Goal: Information Seeking & Learning: Learn about a topic

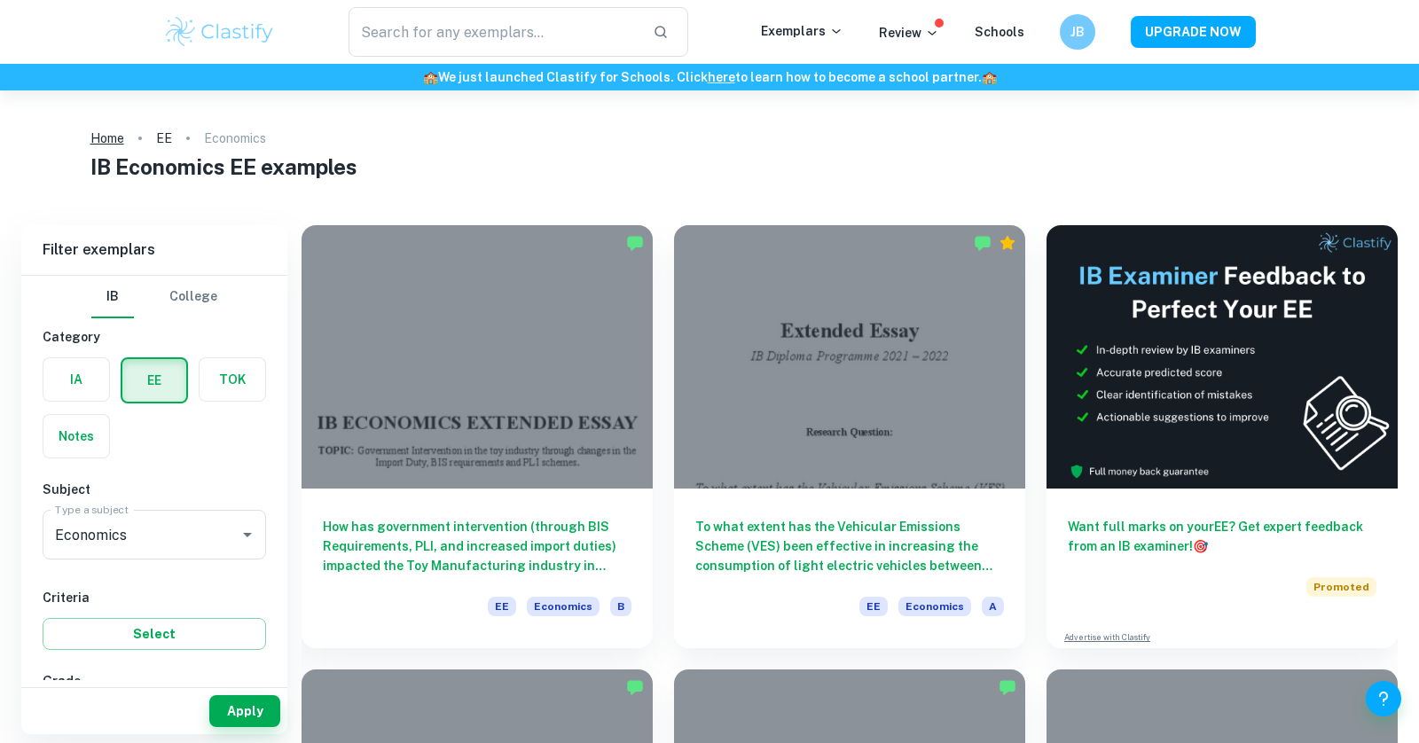
click at [98, 137] on link "Home" at bounding box center [107, 138] width 34 height 25
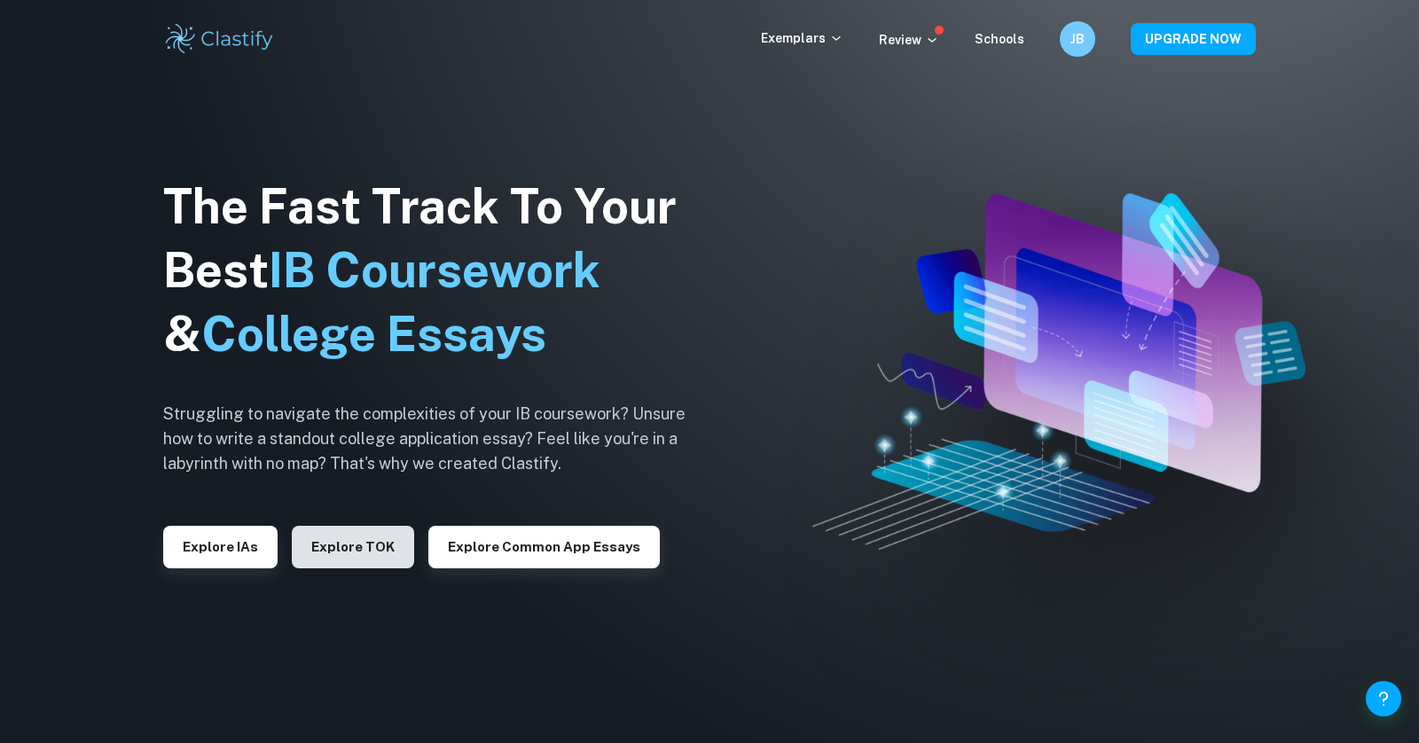
click at [333, 542] on button "Explore TOK" at bounding box center [353, 547] width 122 height 43
click at [232, 559] on button "Explore IAs" at bounding box center [220, 547] width 114 height 43
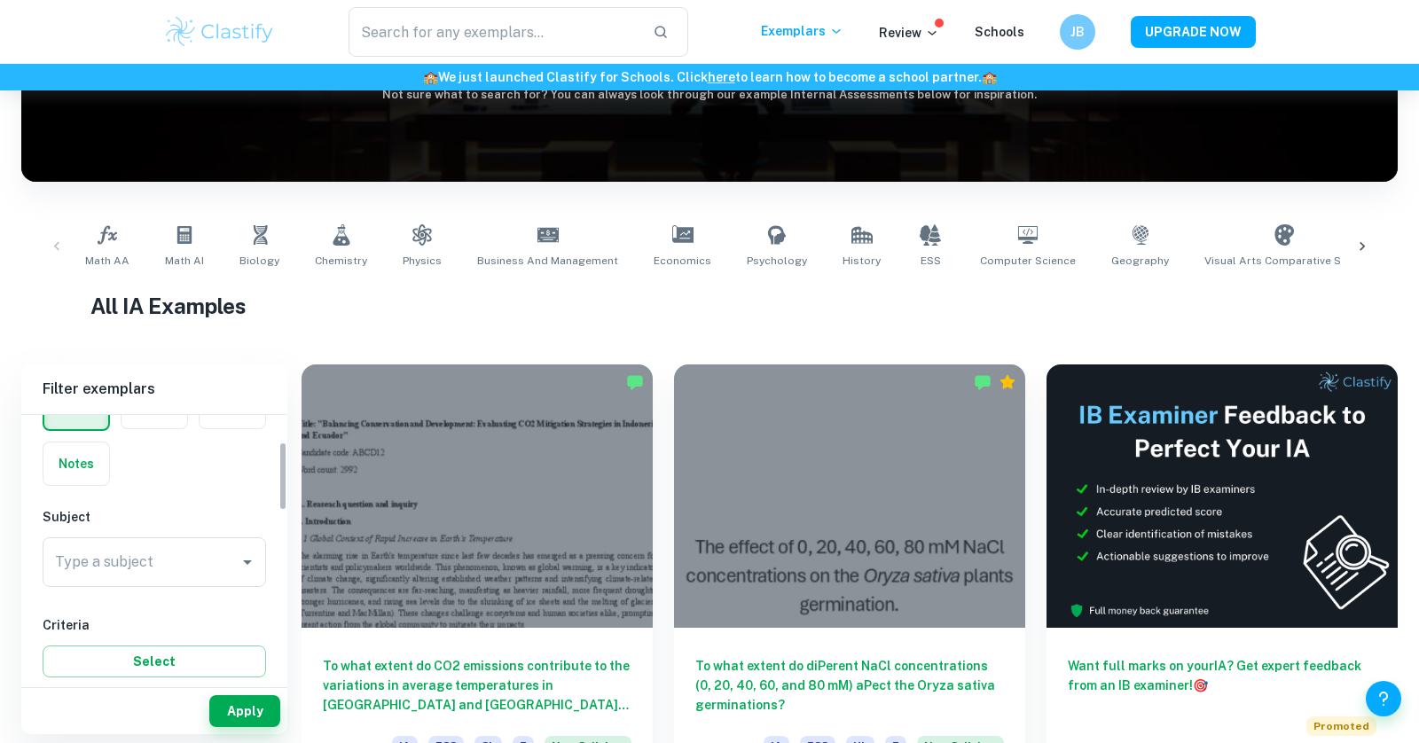
scroll to position [122, 0]
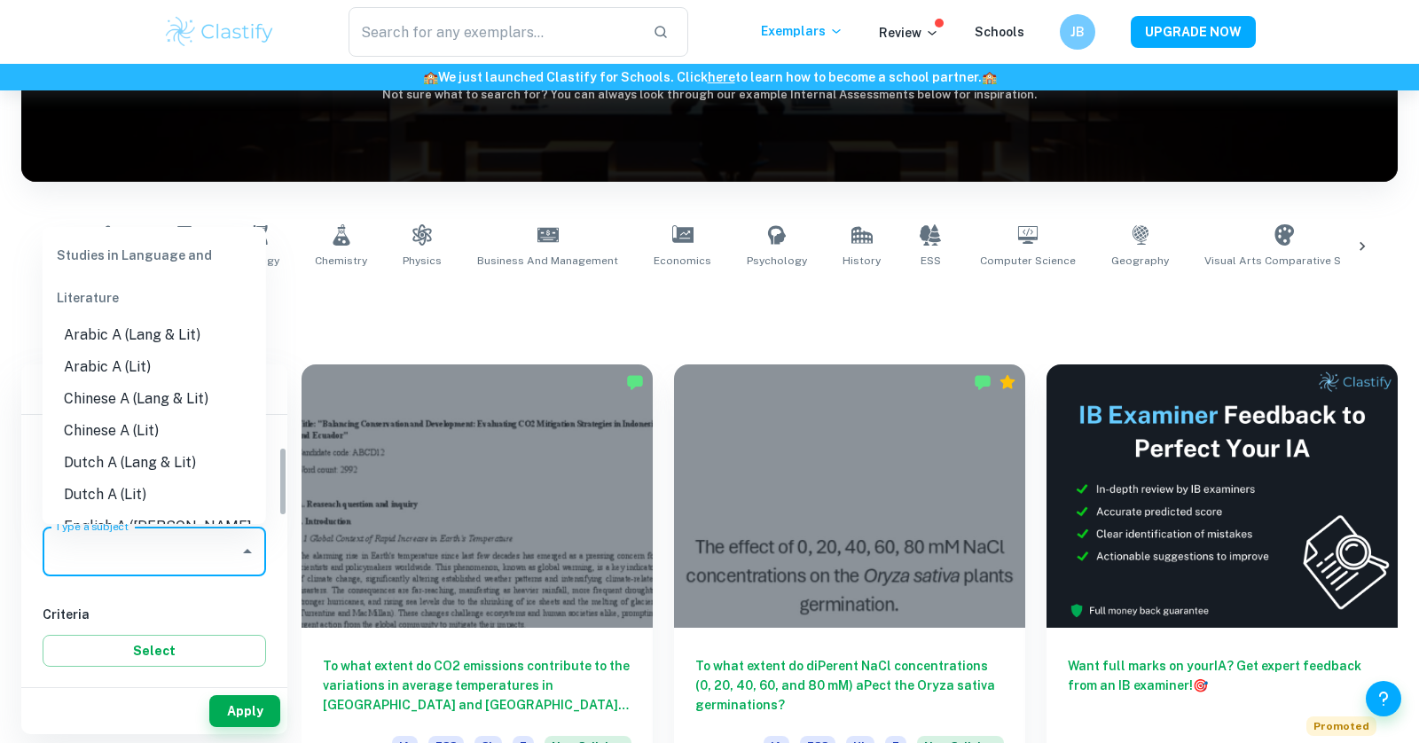
click at [182, 546] on input "Type a subject" at bounding box center [141, 552] width 181 height 34
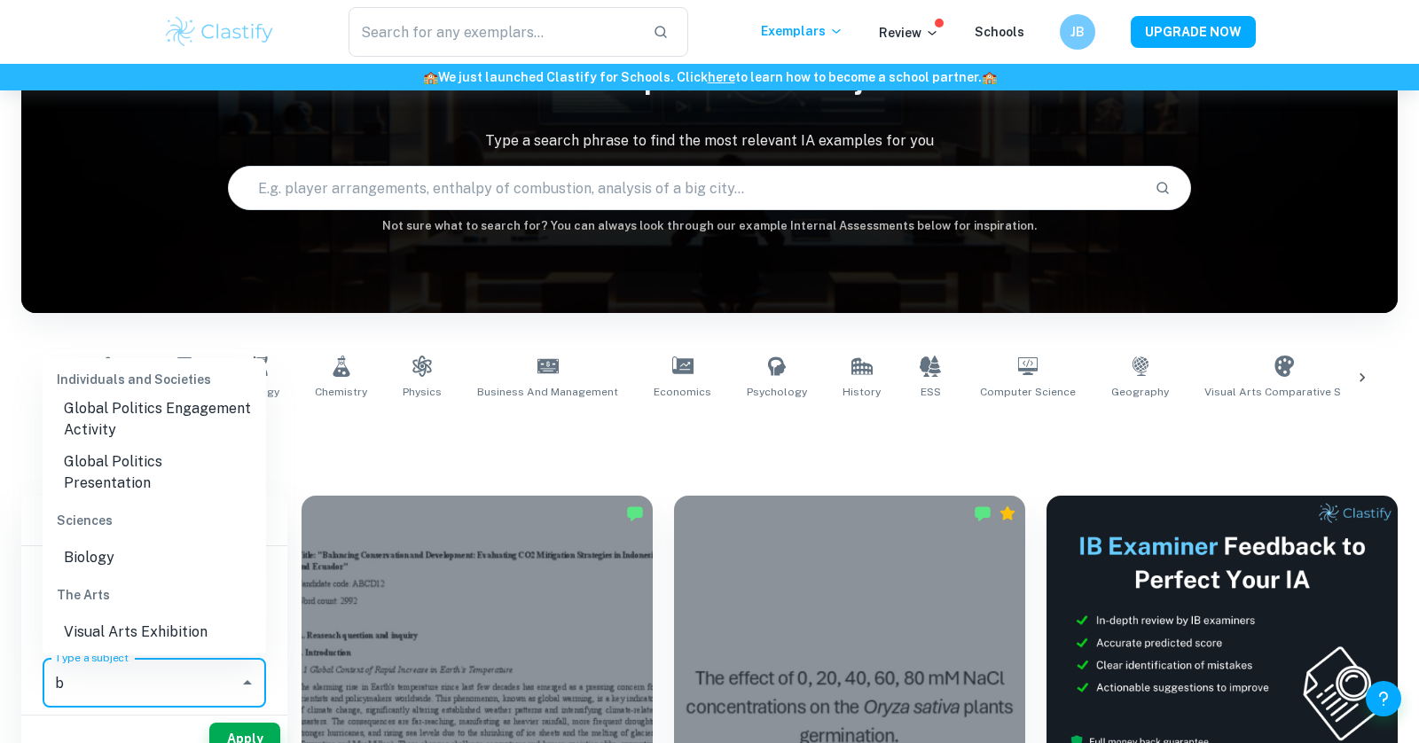
scroll to position [0, 0]
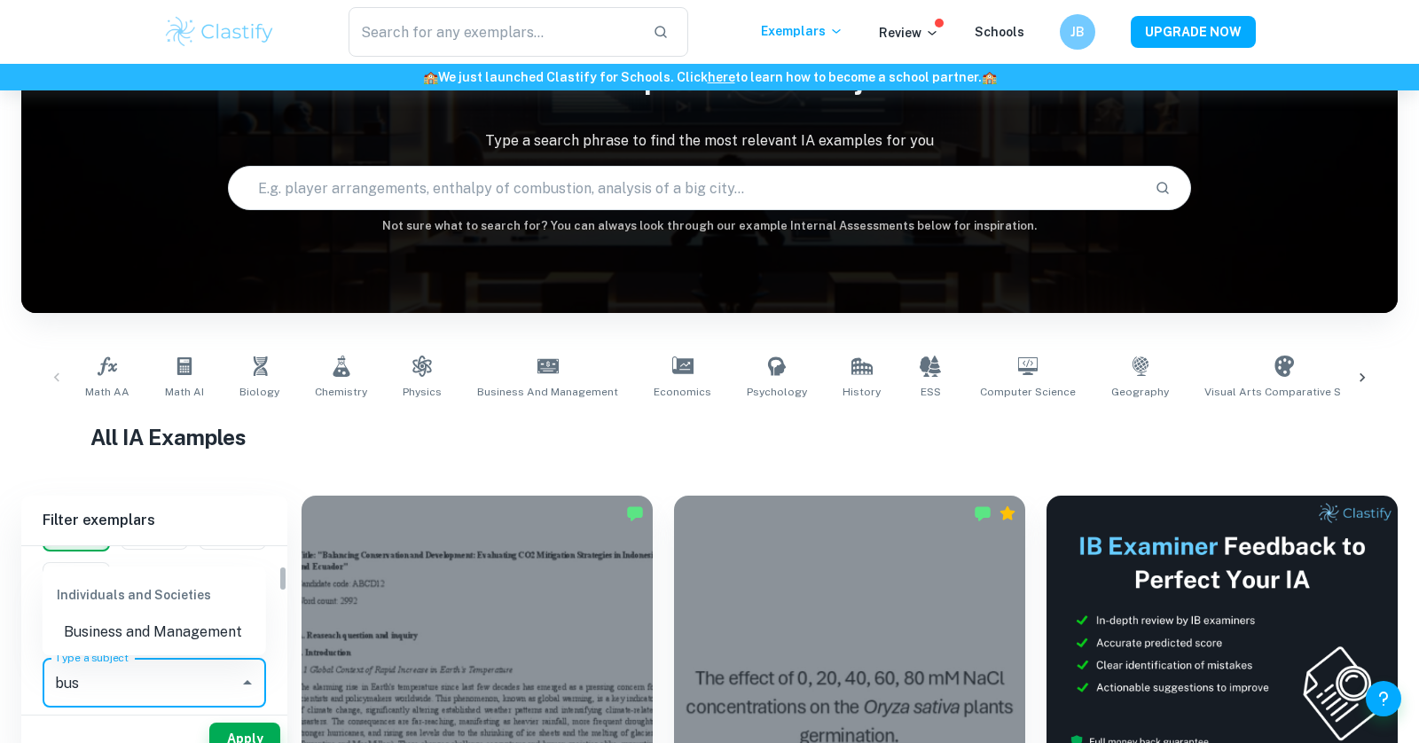
click at [148, 632] on li "Business and Management" at bounding box center [155, 632] width 224 height 32
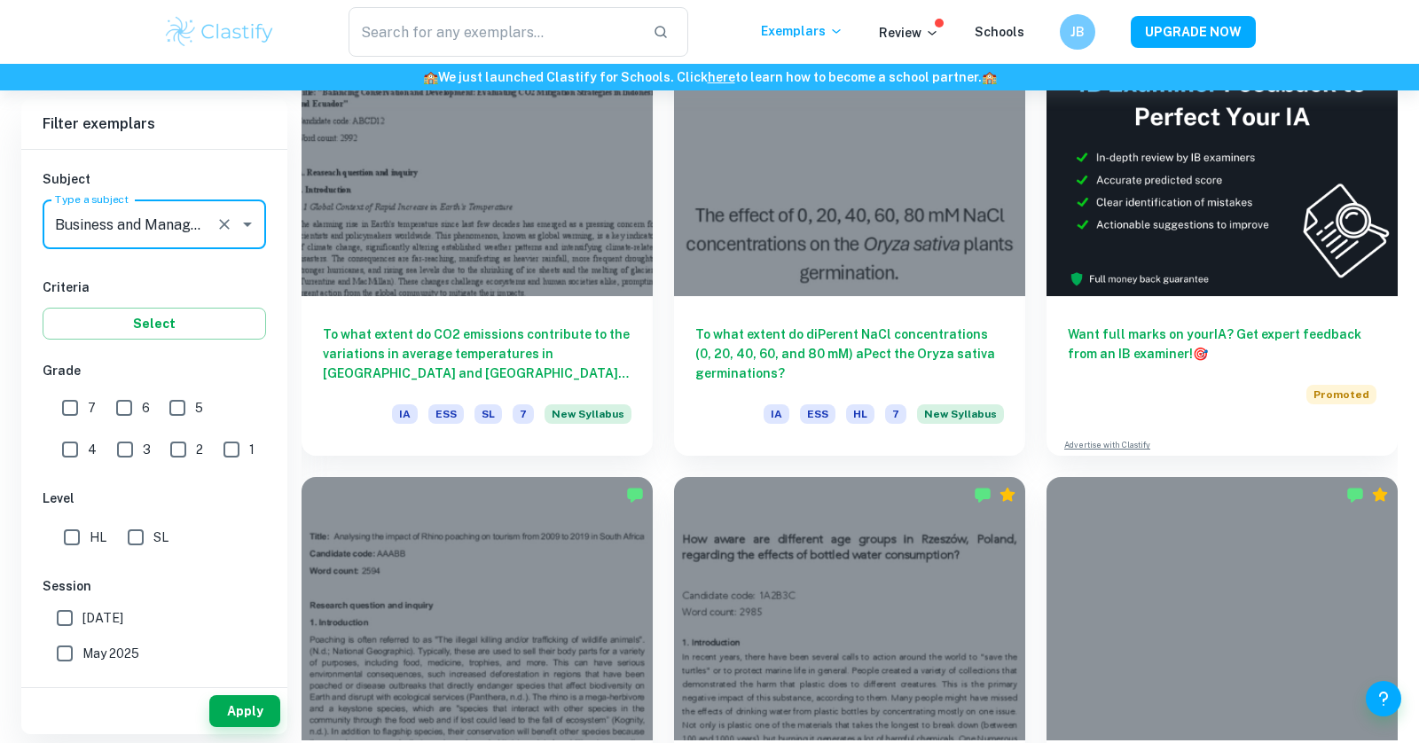
scroll to position [575, 0]
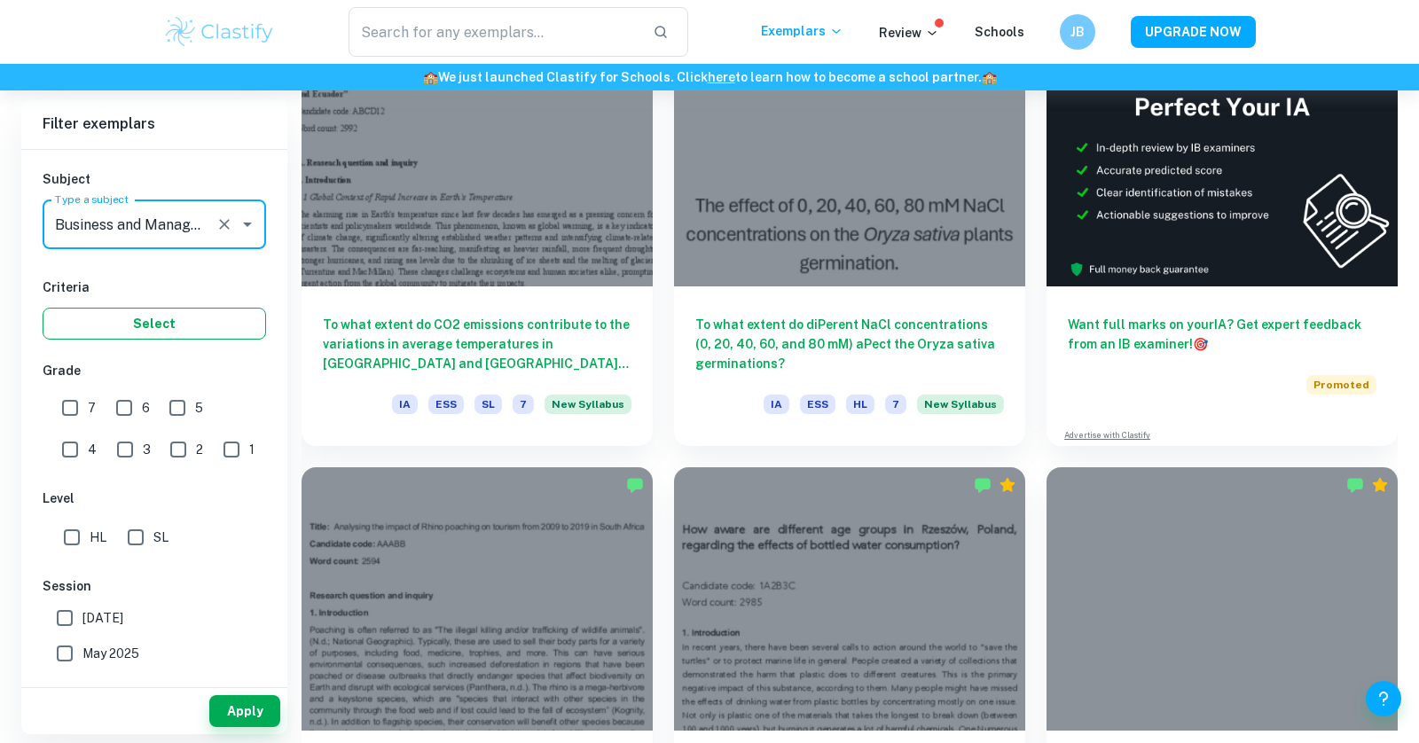
type input "Business and Management"
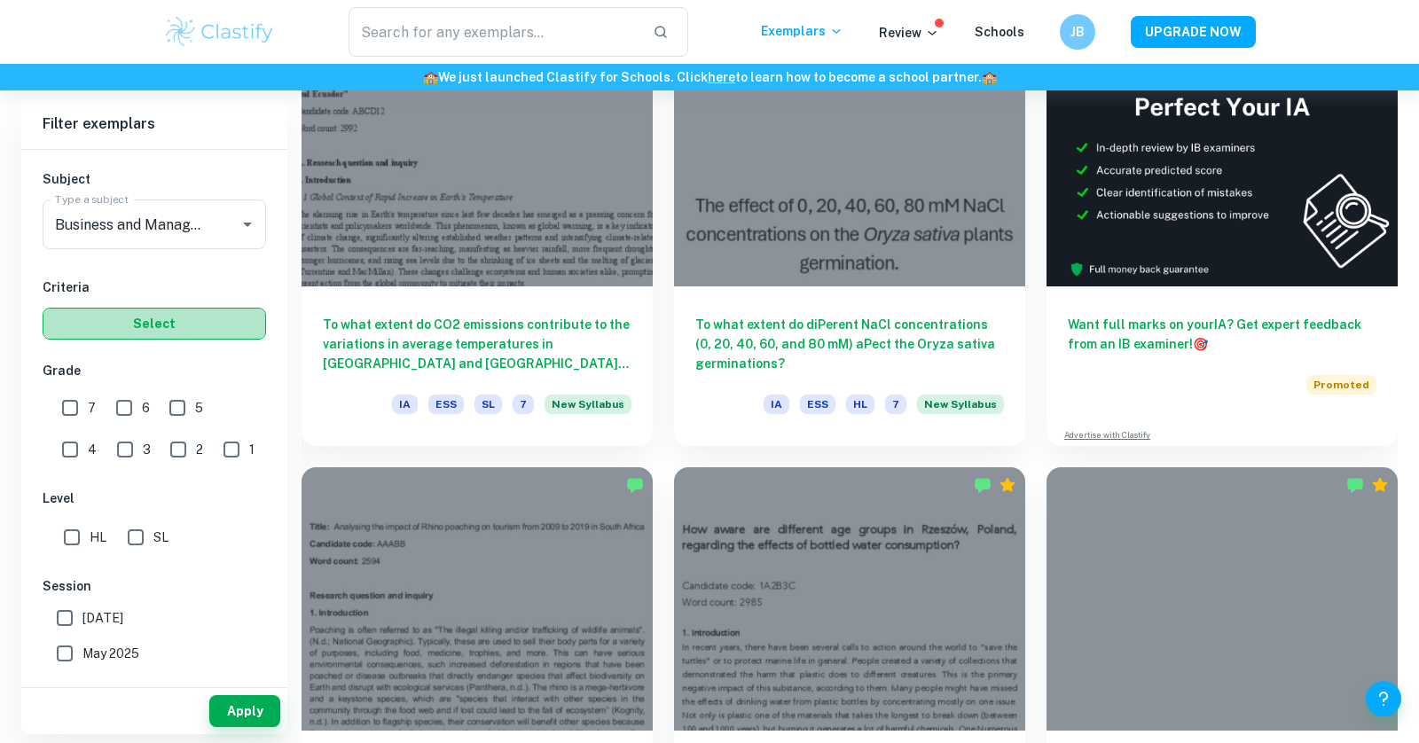
click at [150, 326] on button "Select" at bounding box center [155, 324] width 224 height 32
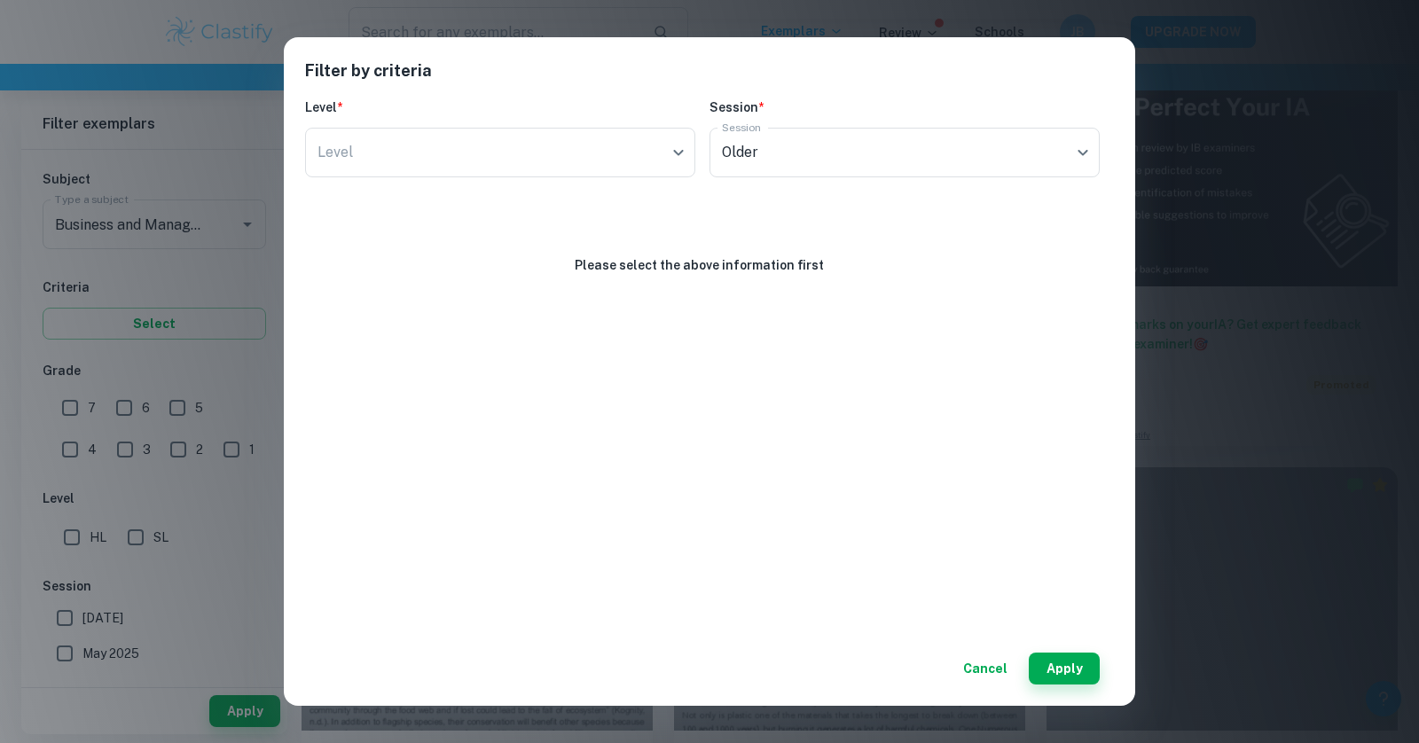
click at [193, 312] on div "Filter by criteria Level * Level ​ Level Session * Session Older current Sessio…" at bounding box center [709, 371] width 1419 height 743
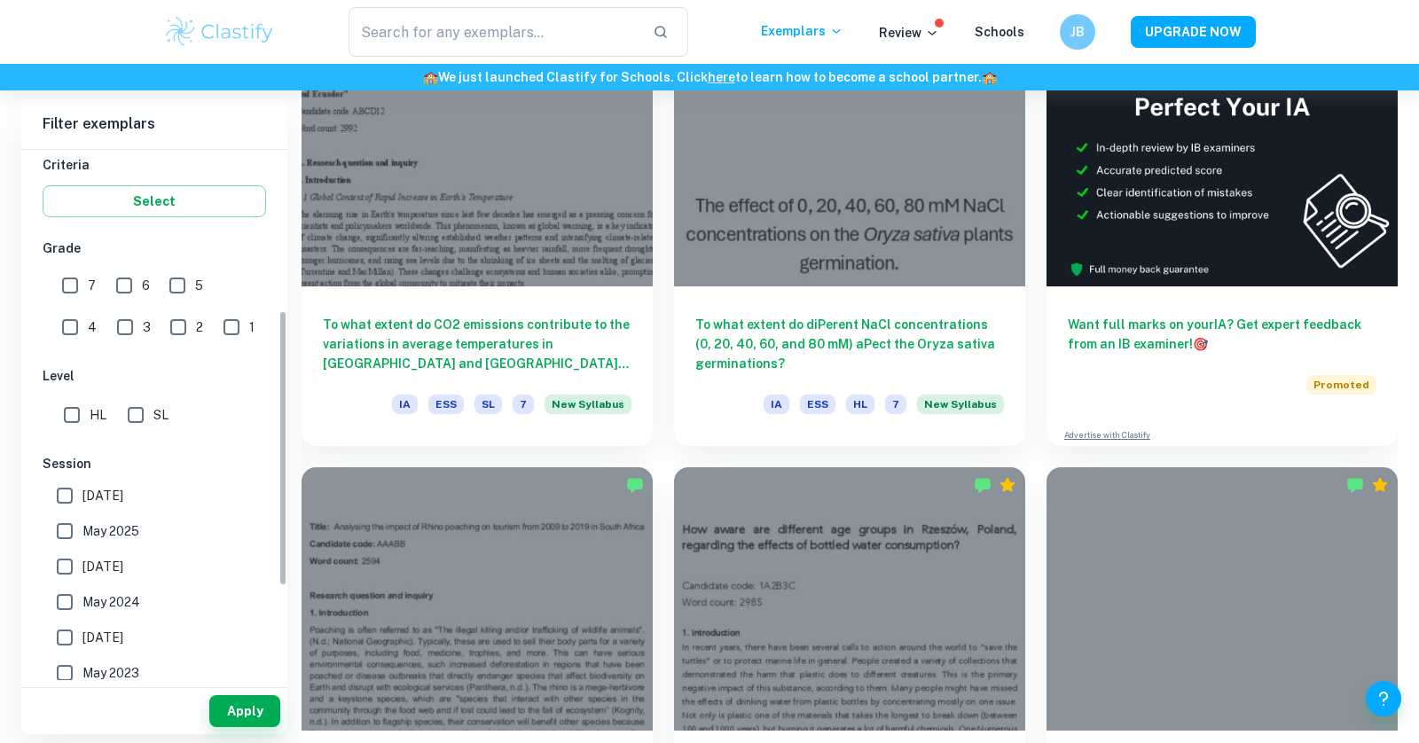
scroll to position [351, 0]
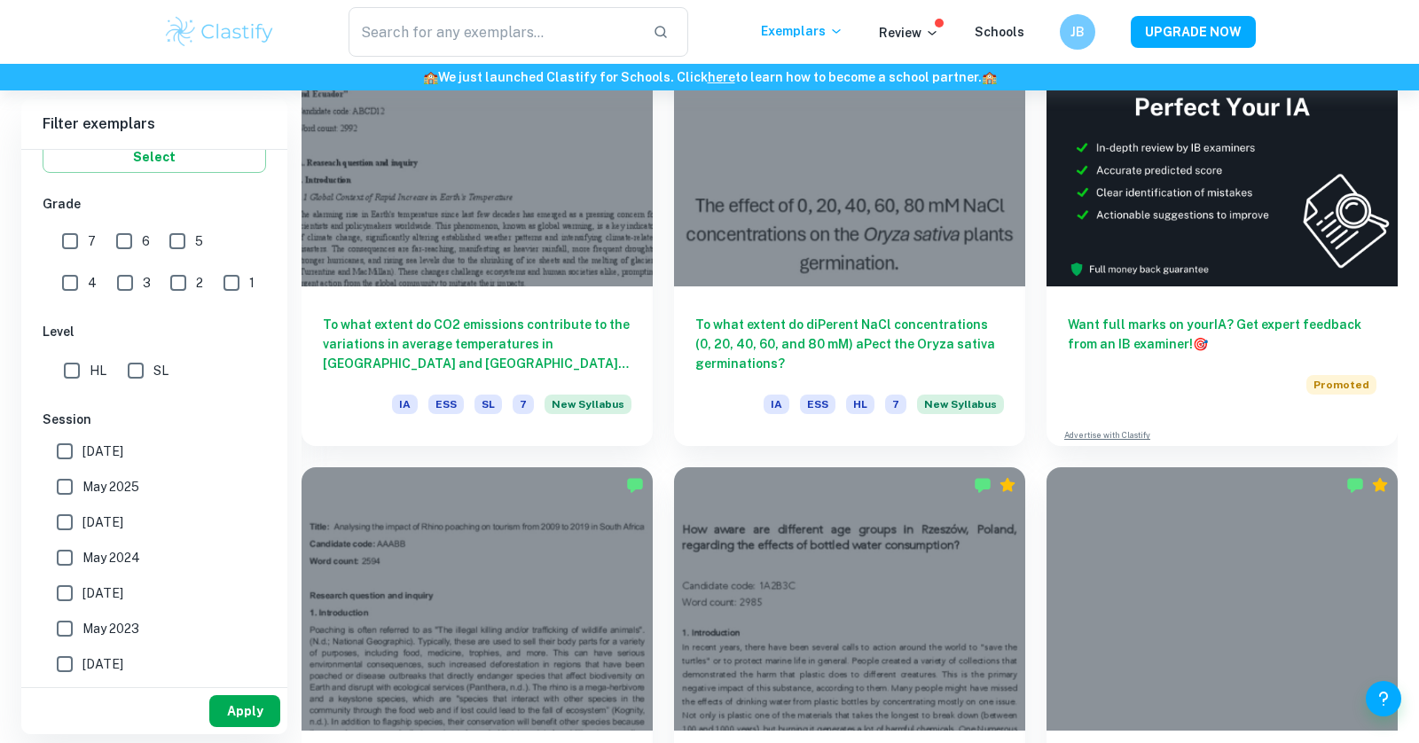
click at [253, 717] on button "Apply" at bounding box center [244, 711] width 71 height 32
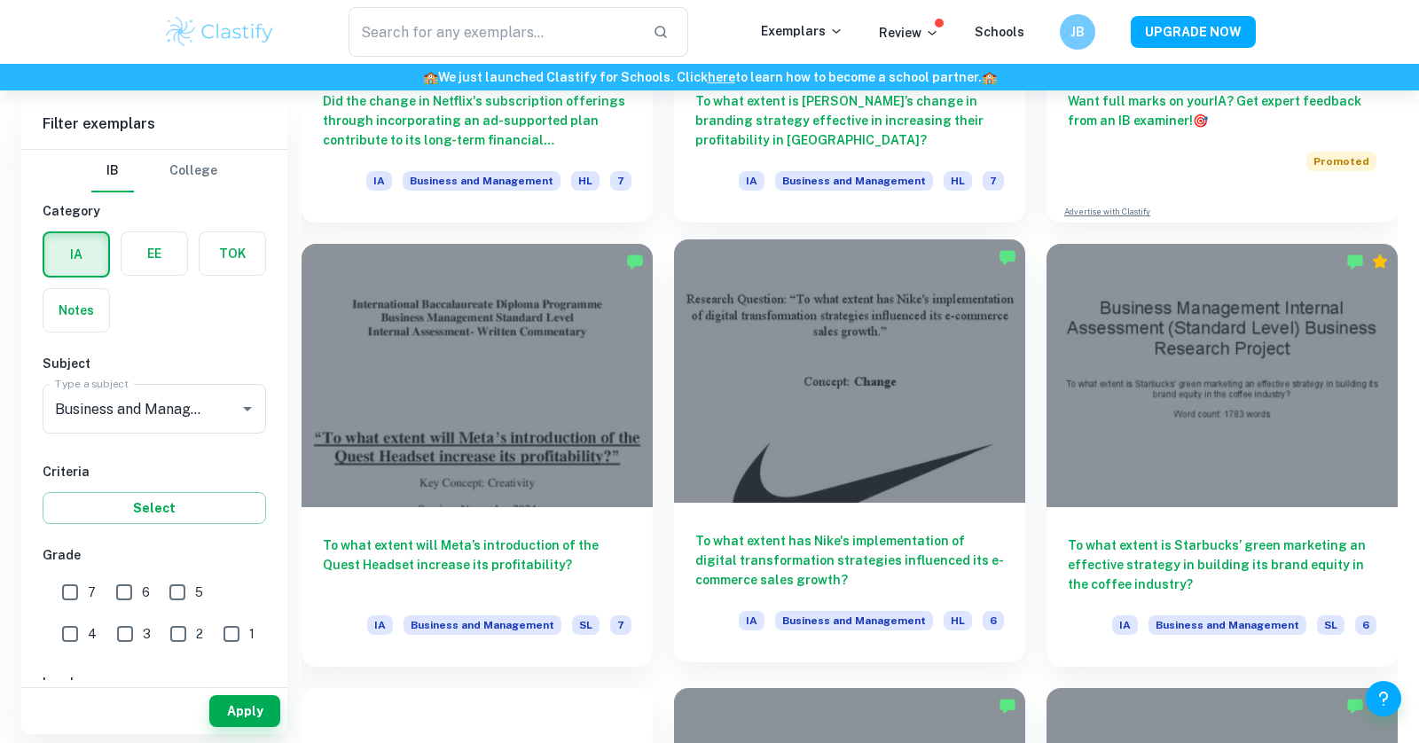
scroll to position [803, 0]
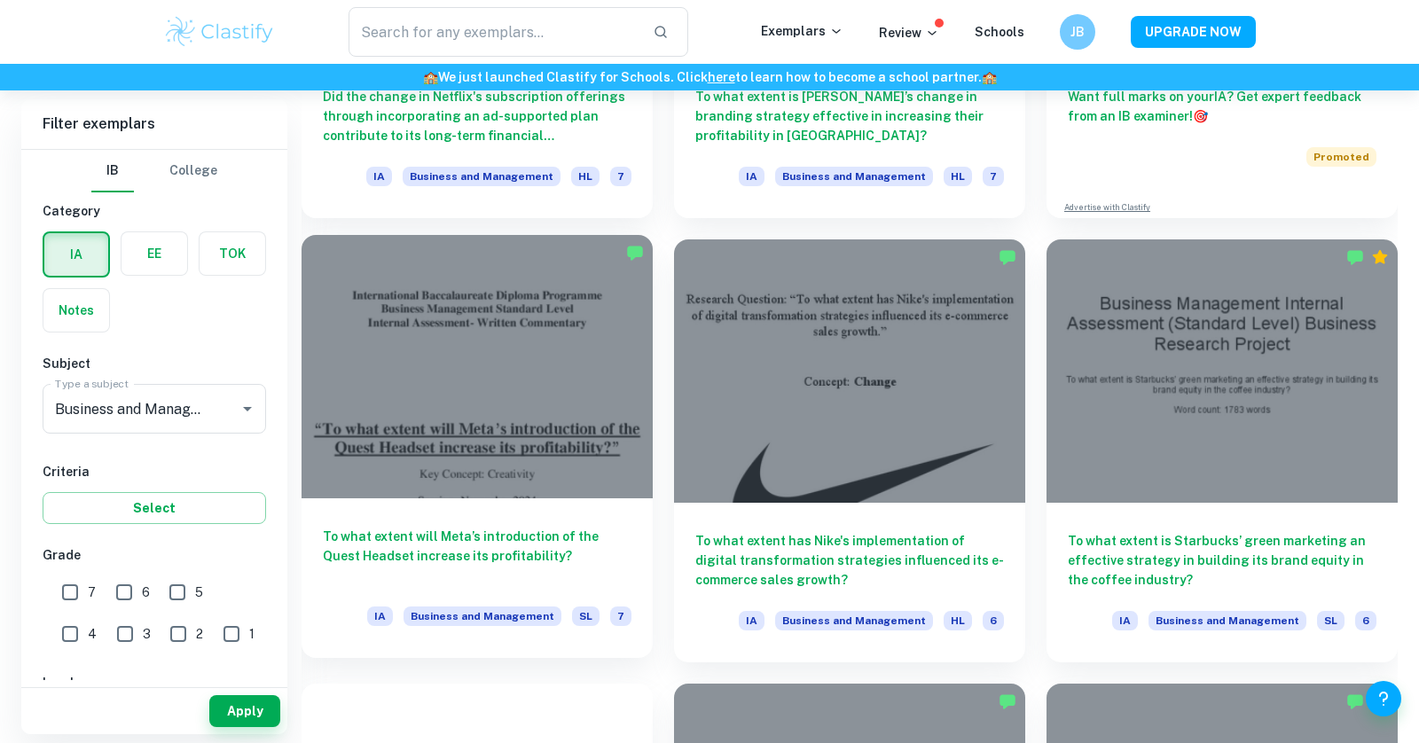
click at [623, 452] on div at bounding box center [477, 366] width 351 height 263
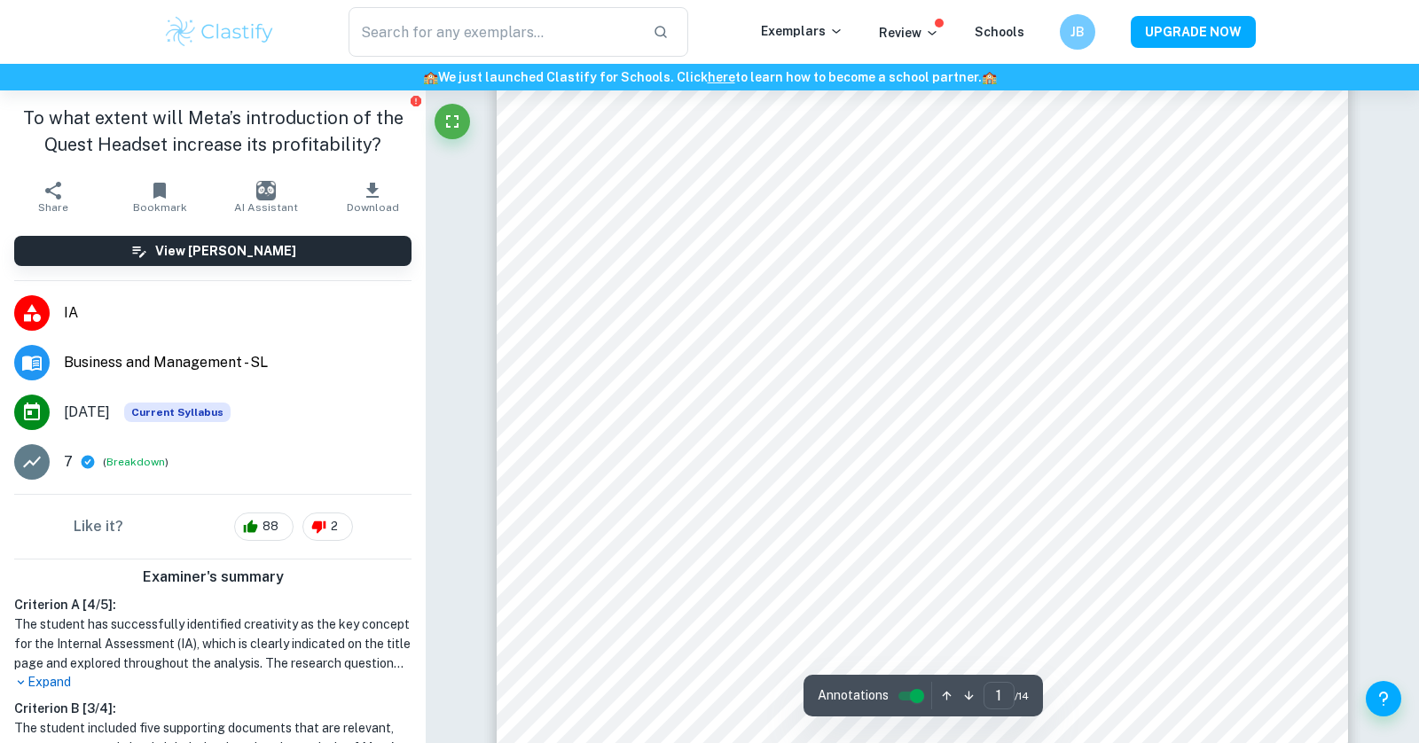
scroll to position [482, 0]
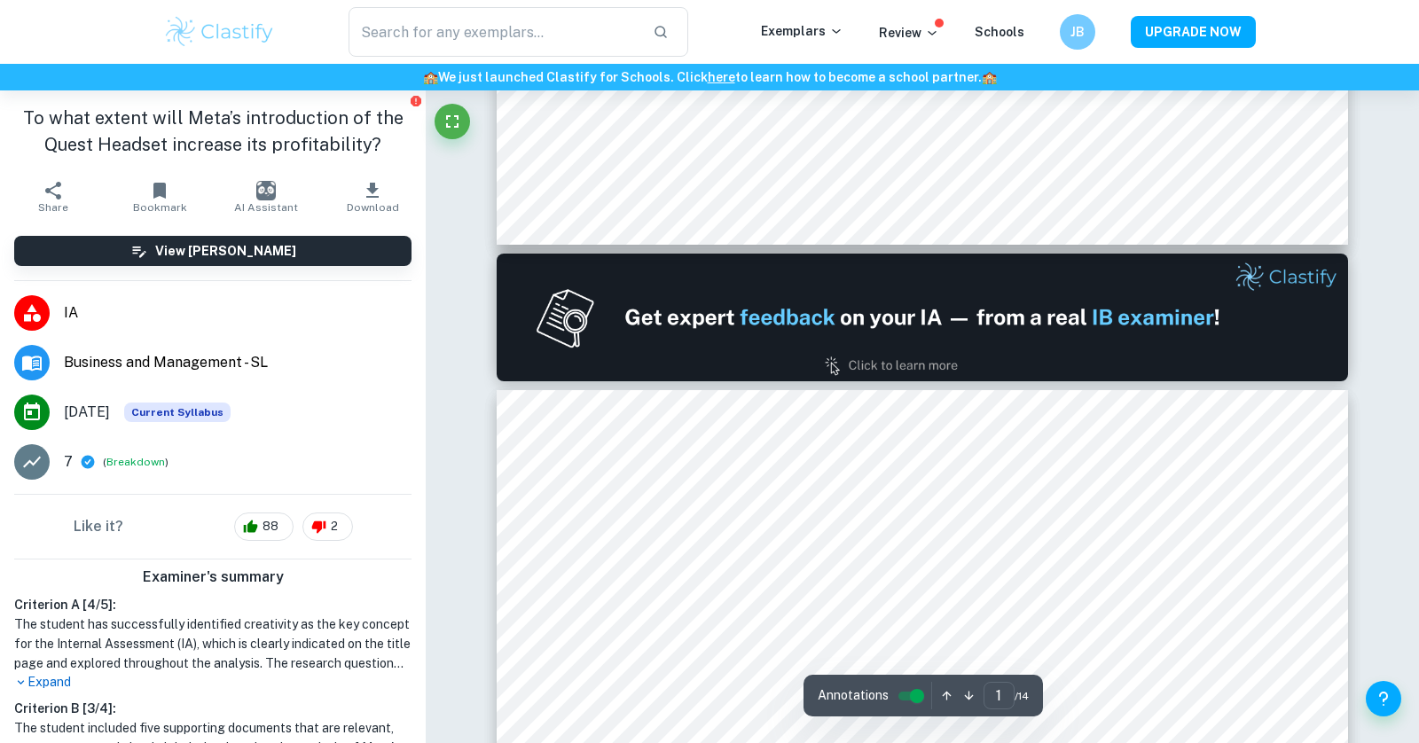
type input "2"
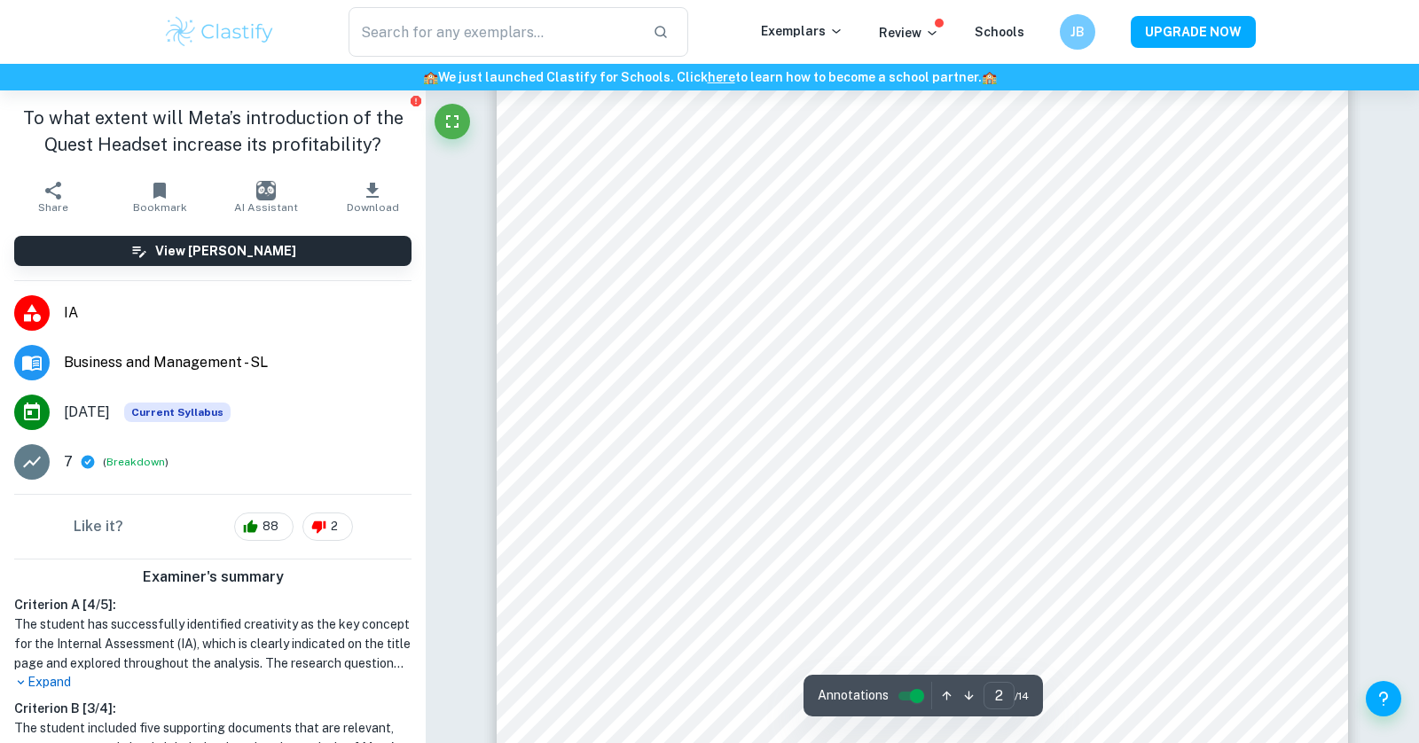
scroll to position [1430, 0]
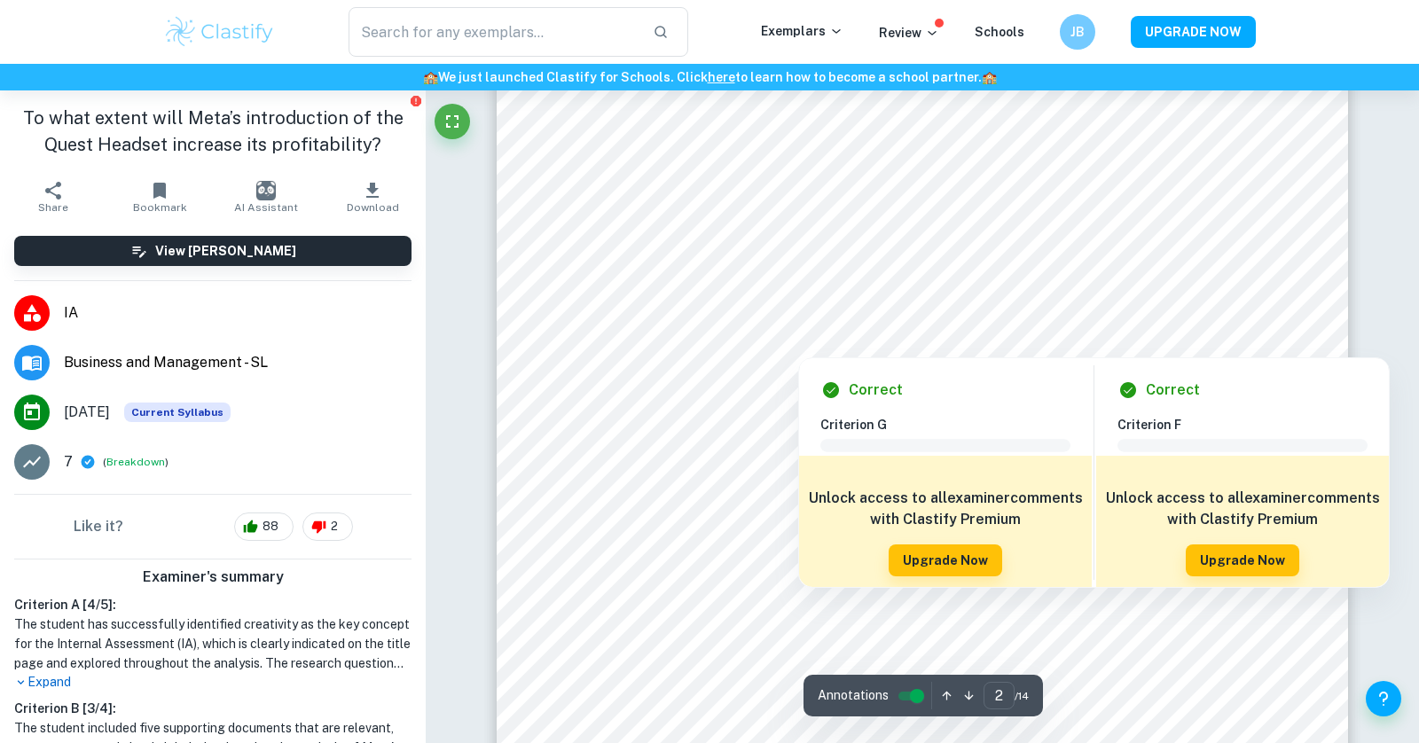
click at [669, 179] on div at bounding box center [923, 183] width 646 height 28
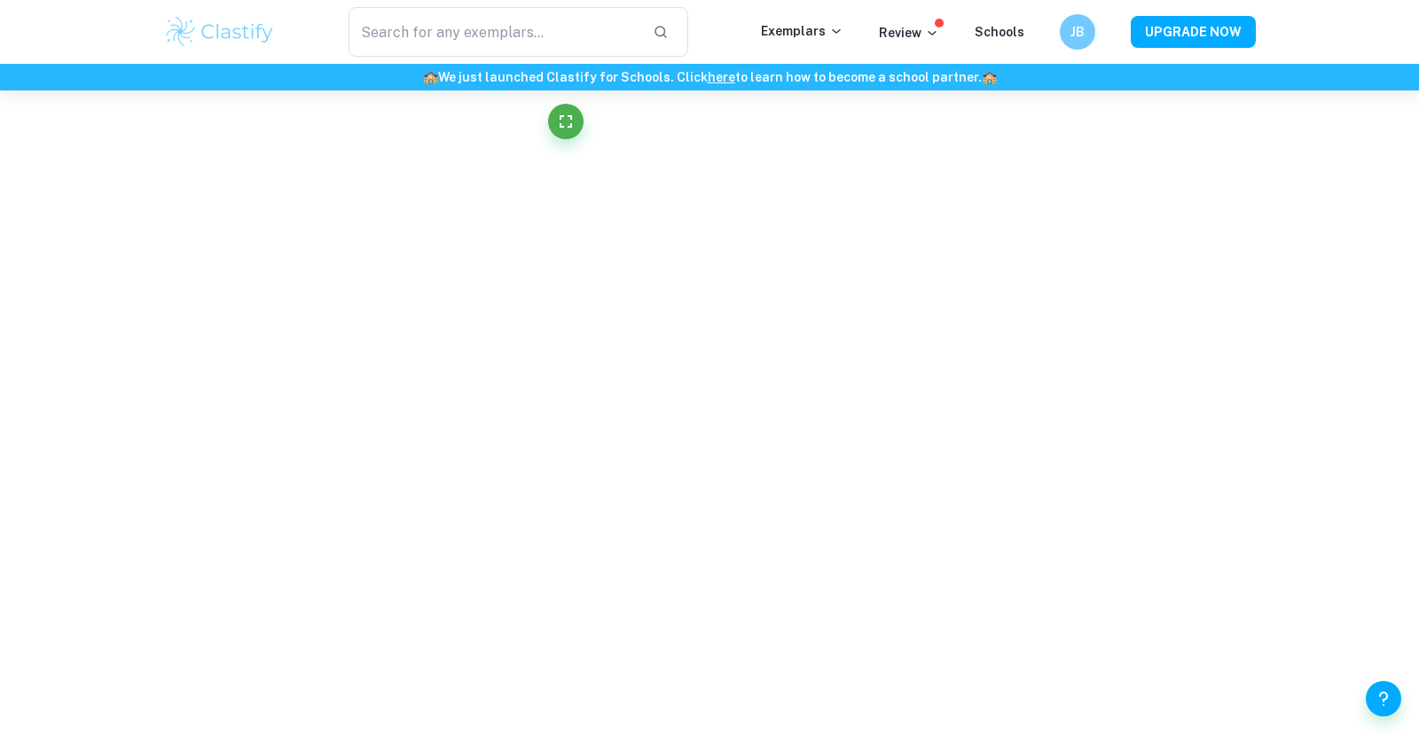
scroll to position [1274, 0]
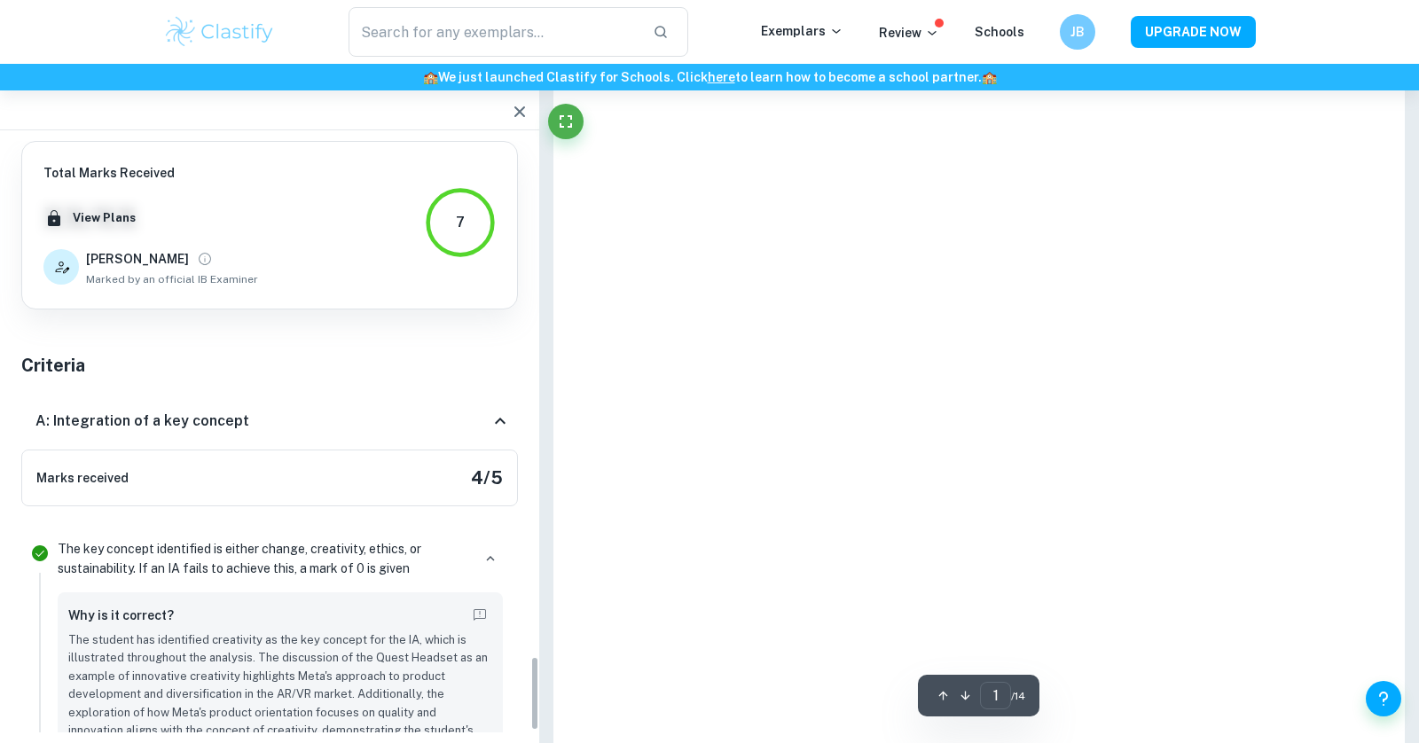
type input "2"
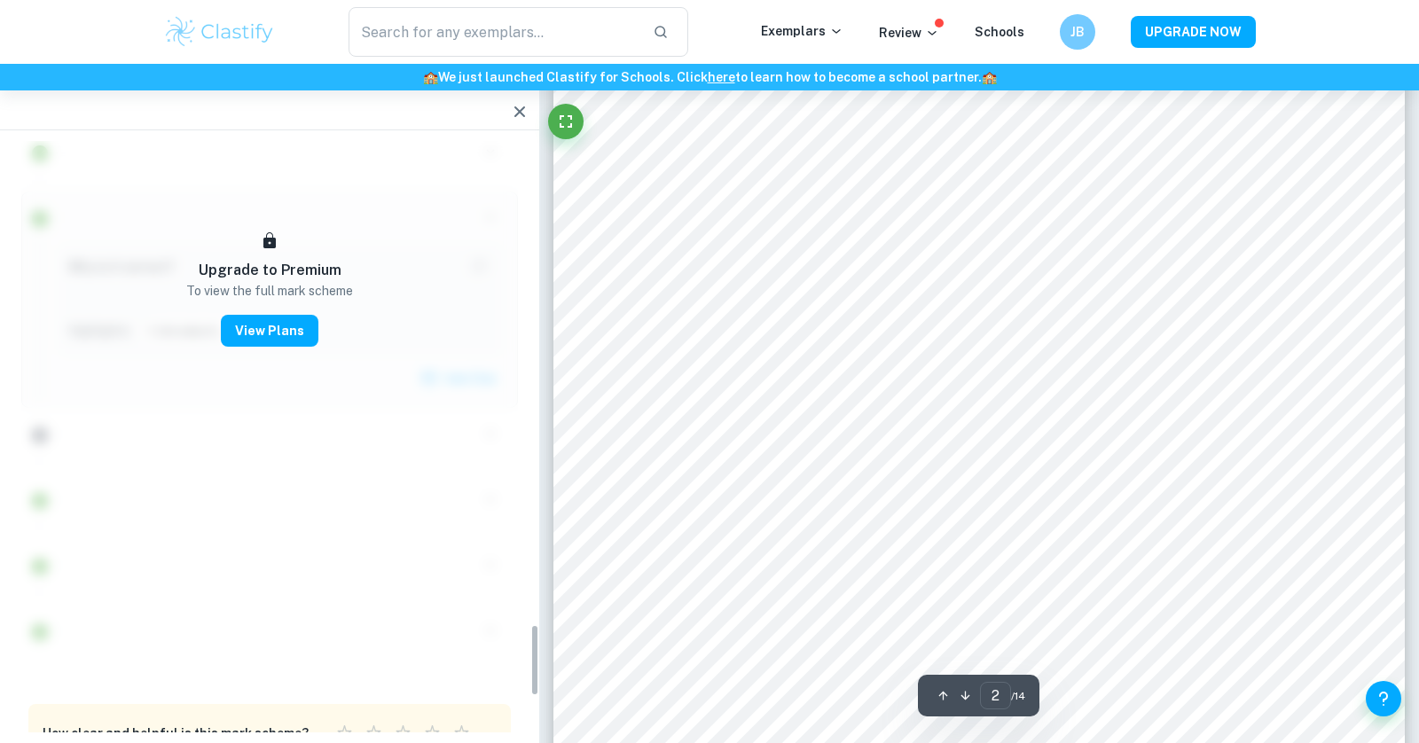
scroll to position [3962, 0]
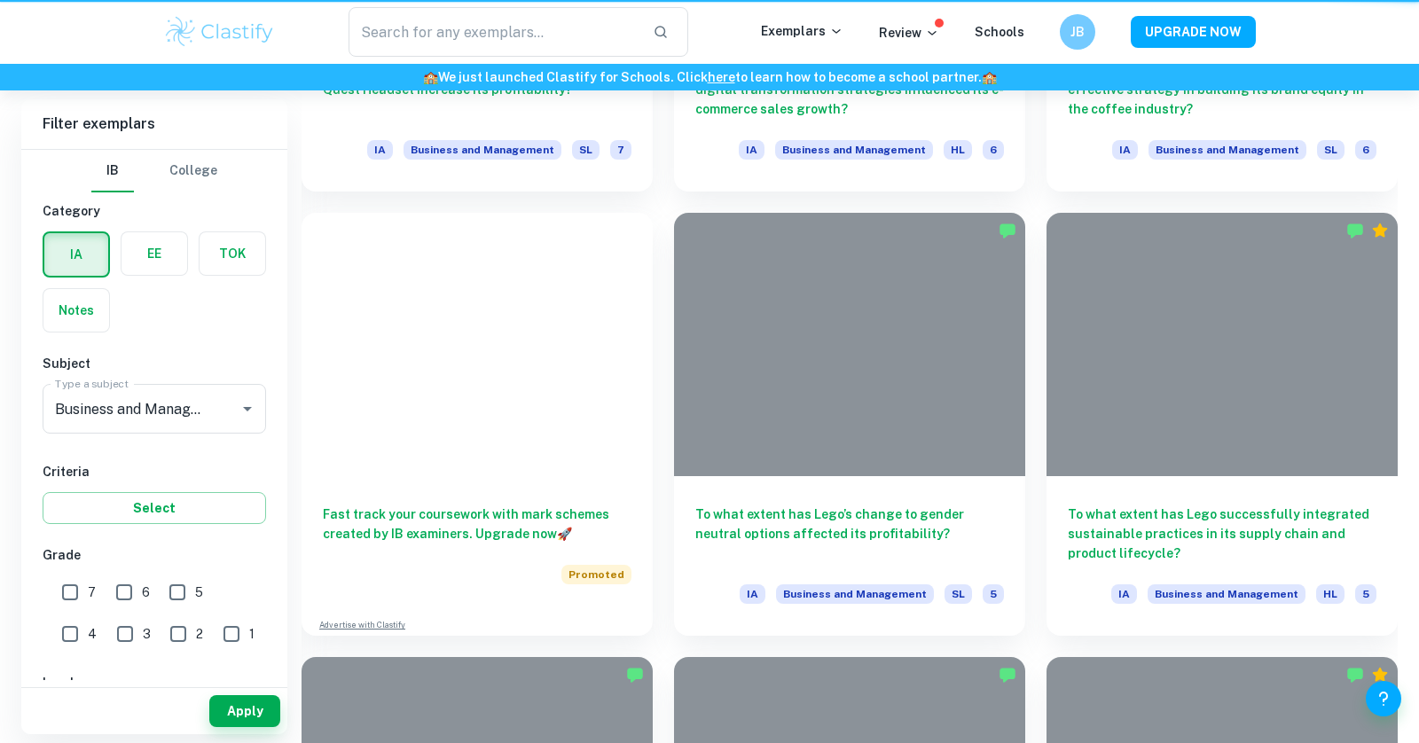
scroll to position [803, 0]
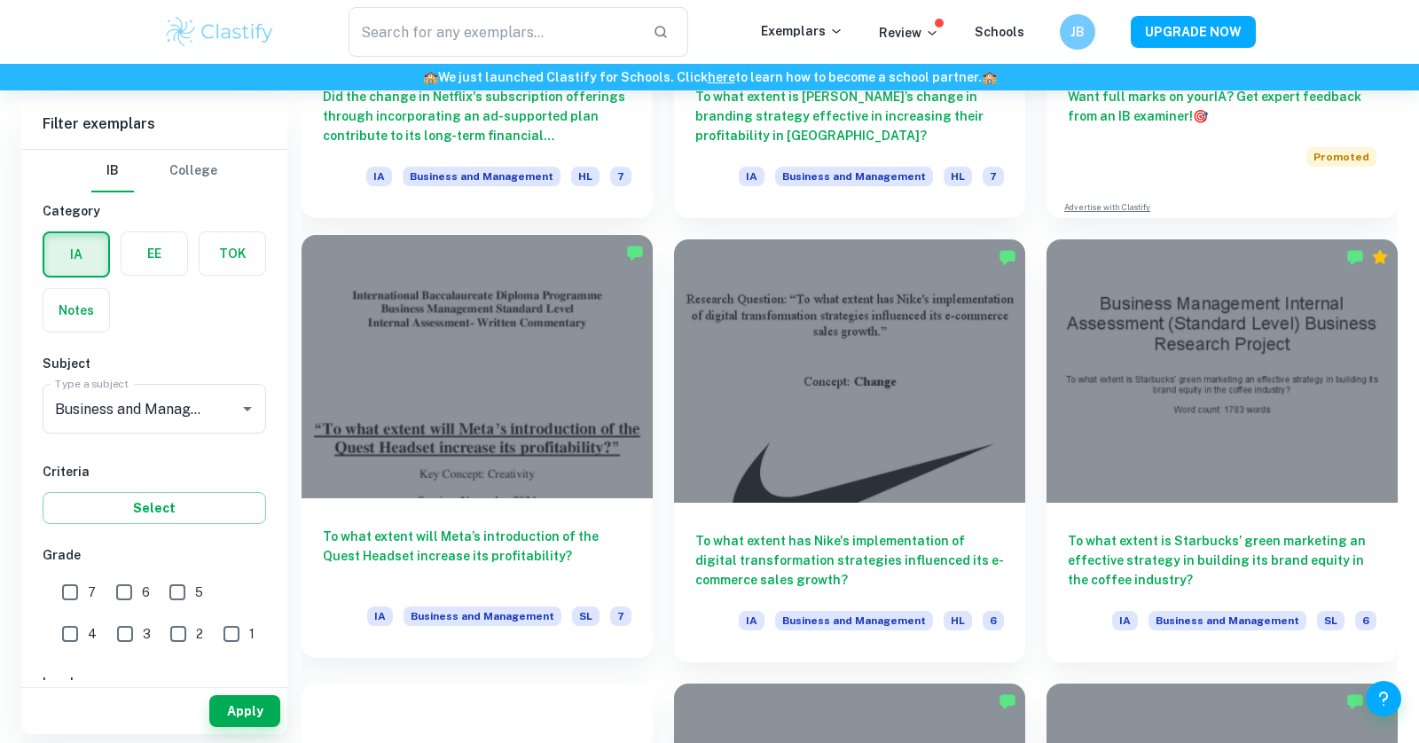
click at [522, 453] on div at bounding box center [477, 366] width 351 height 263
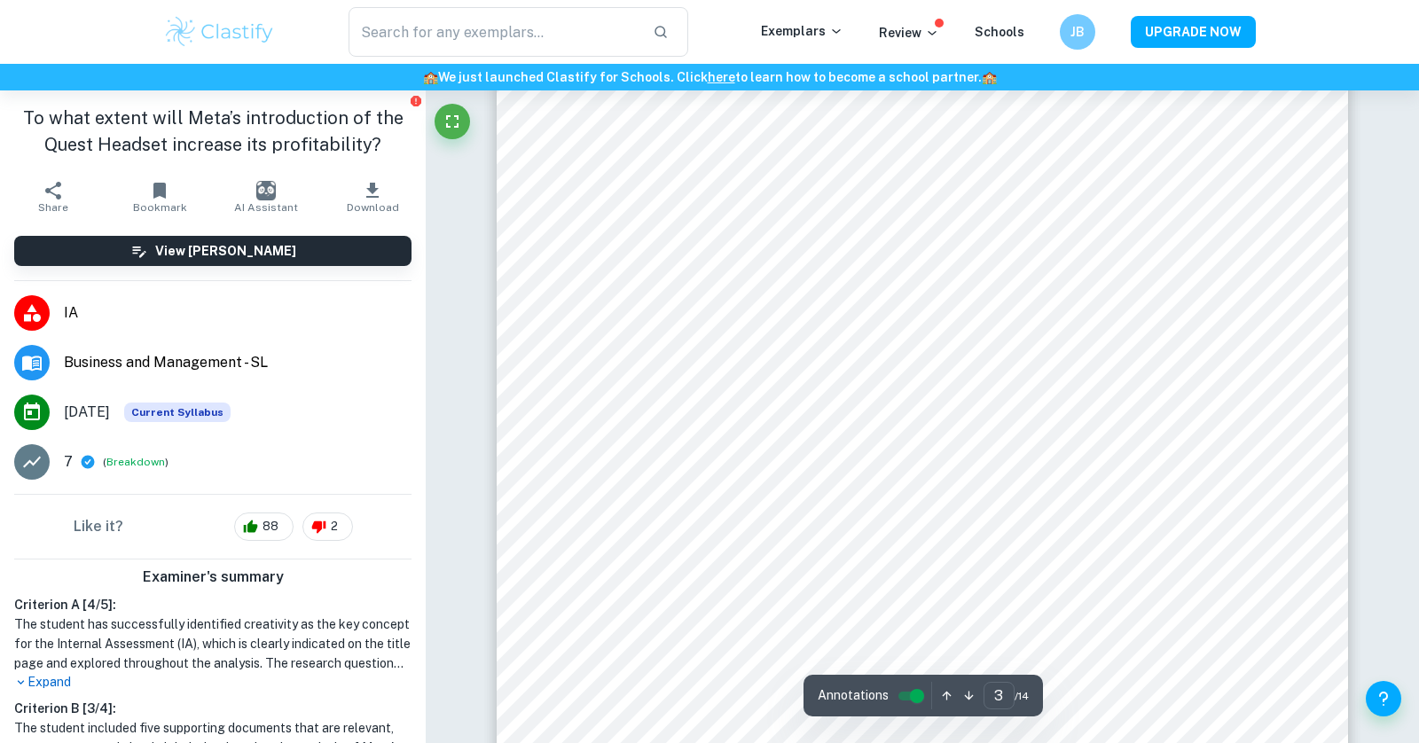
scroll to position [3156, 0]
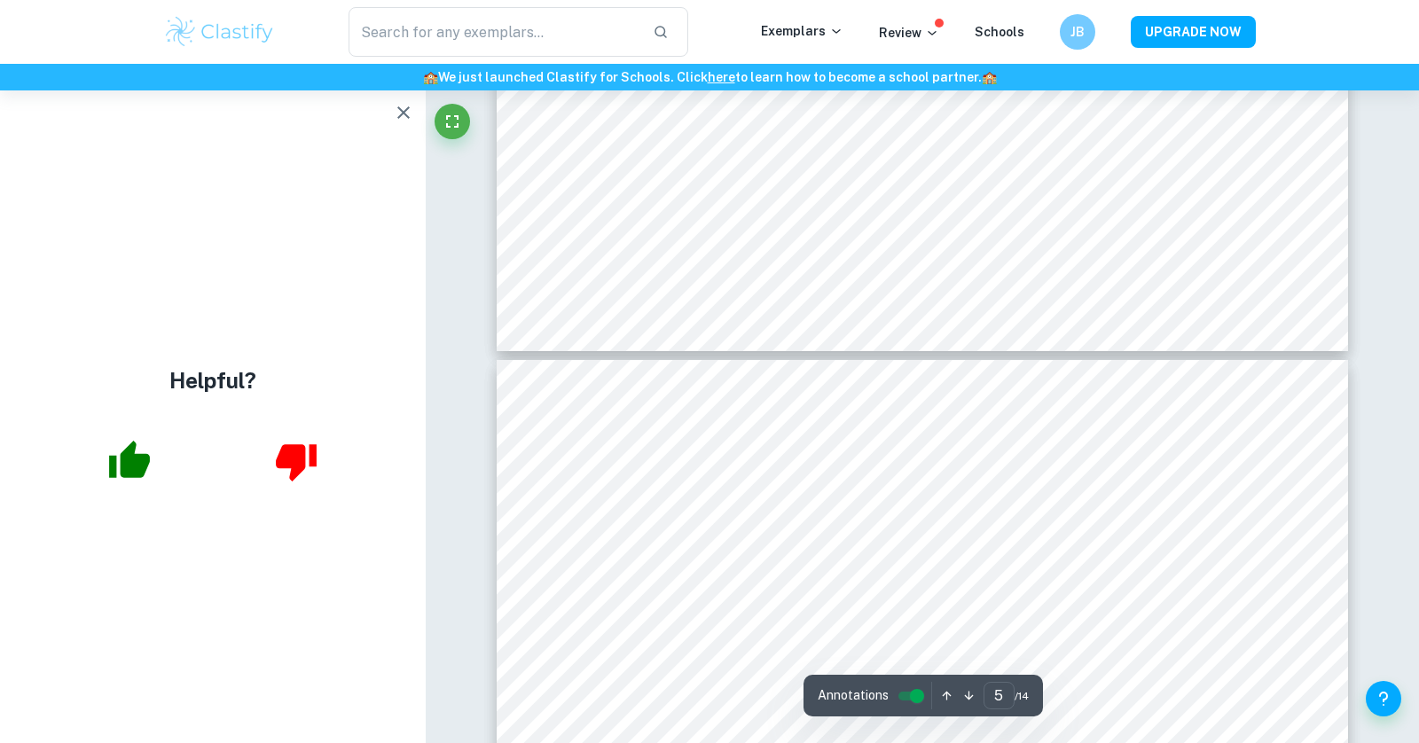
type input "6"
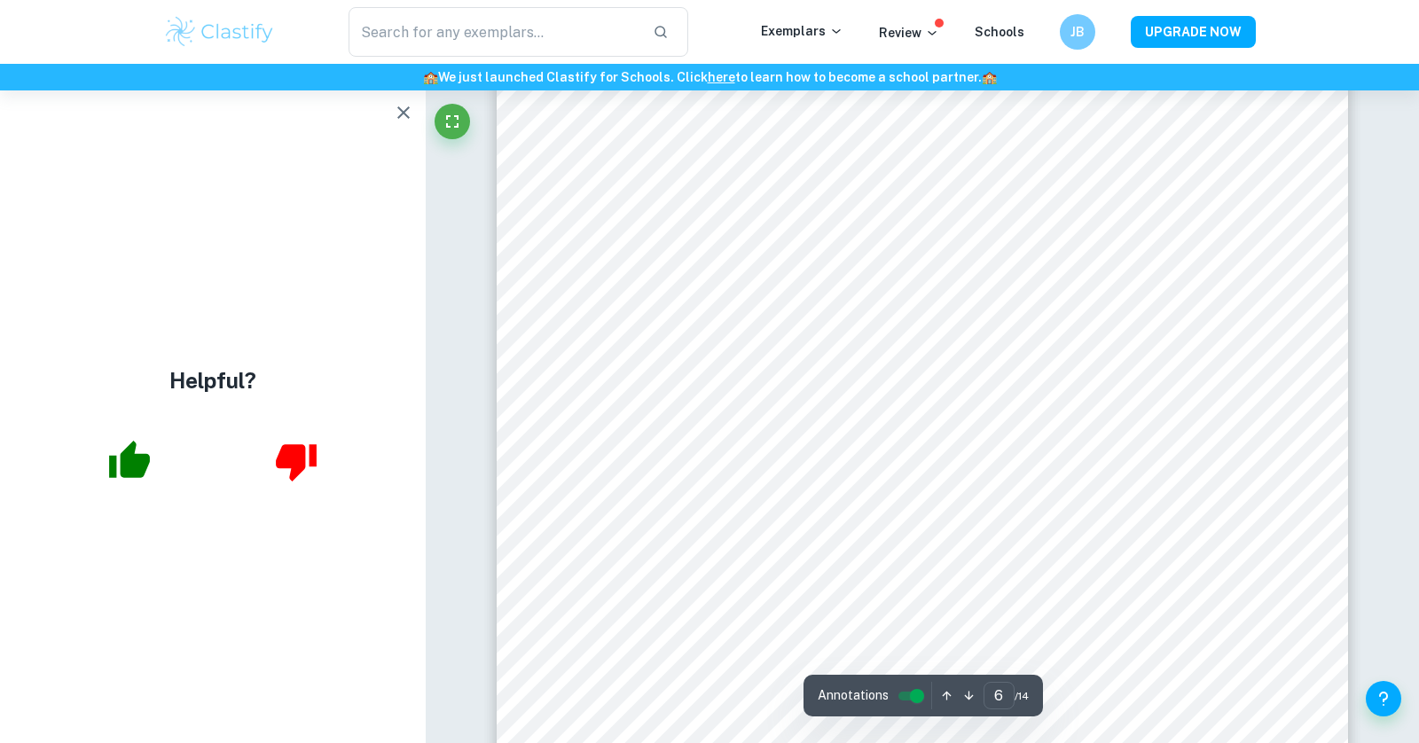
scroll to position [6470, 0]
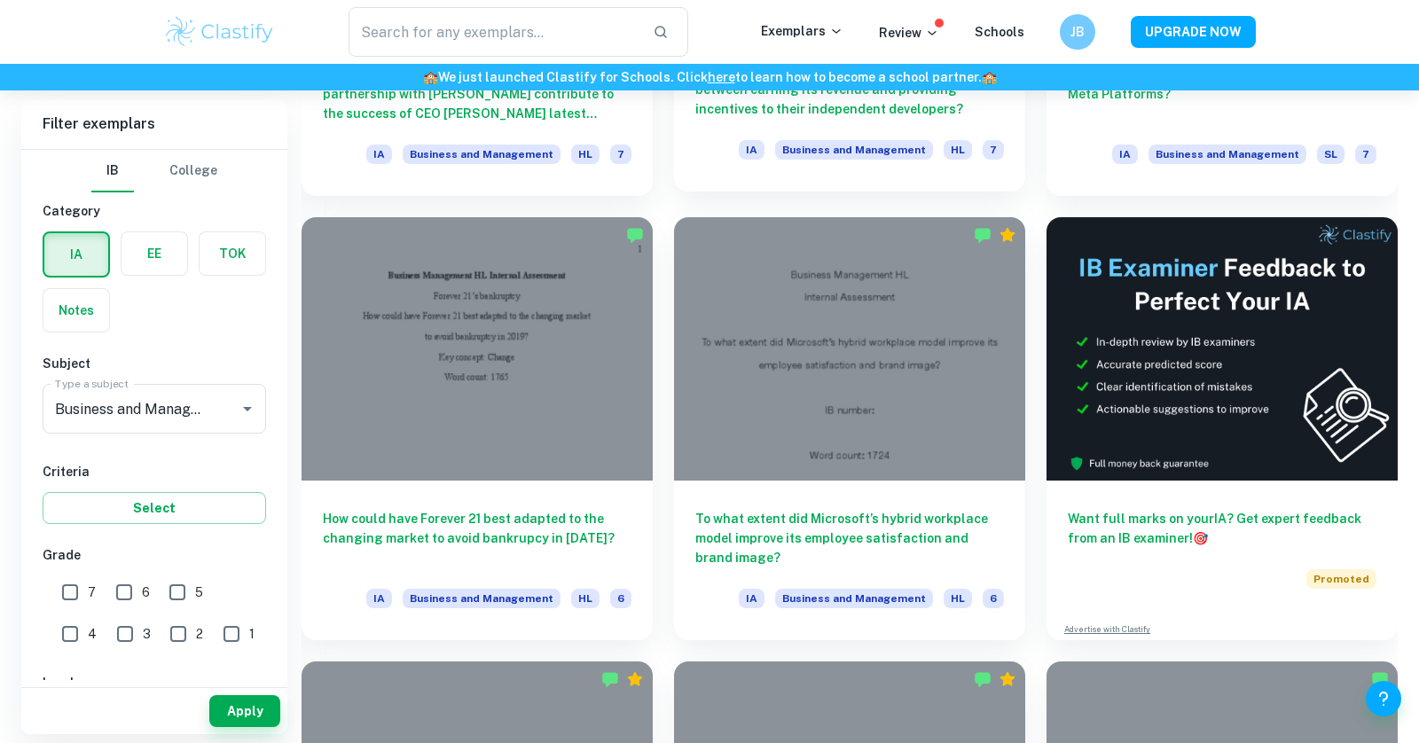
scroll to position [7492, 0]
